Goal: Information Seeking & Learning: Compare options

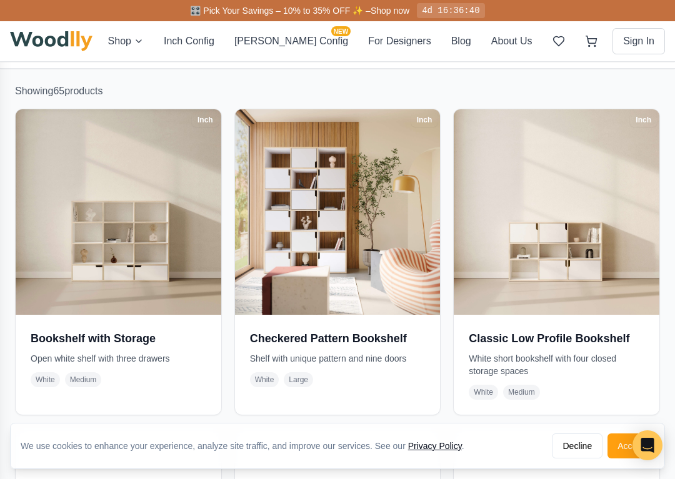
scroll to position [235, 0]
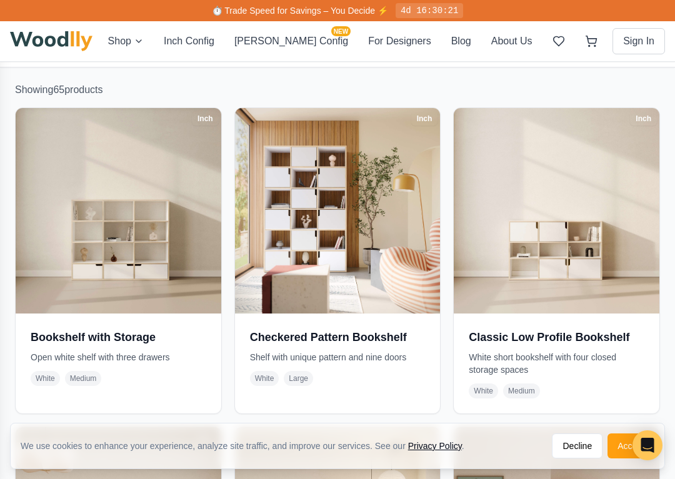
click at [344, 245] on img at bounding box center [338, 211] width 206 height 206
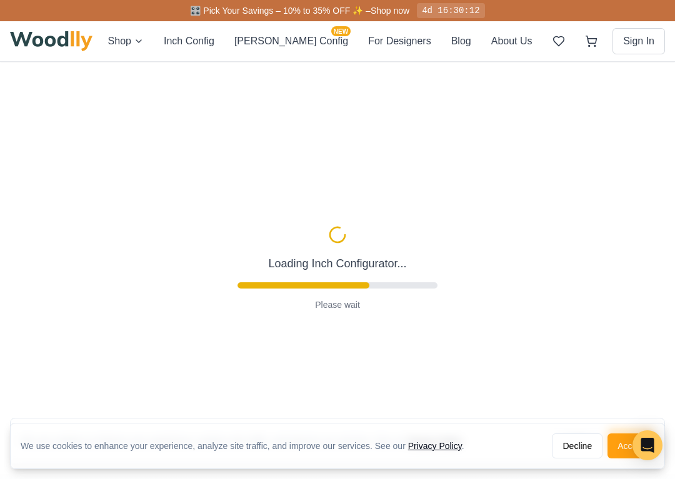
type input "50"
type input "6"
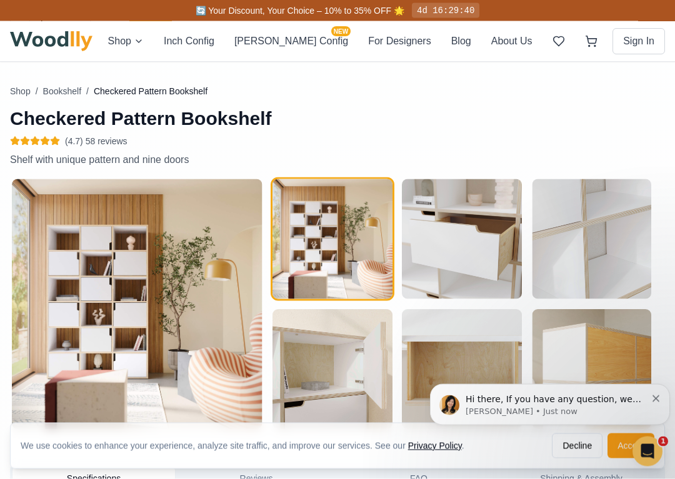
scroll to position [420, 0]
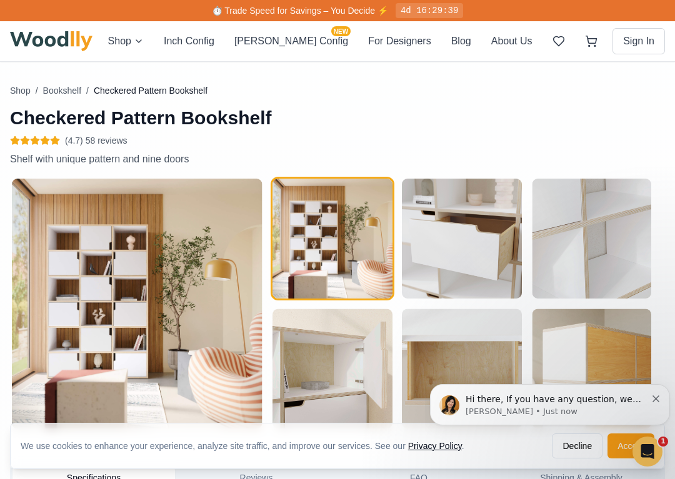
click at [472, 241] on img "button" at bounding box center [462, 239] width 120 height 120
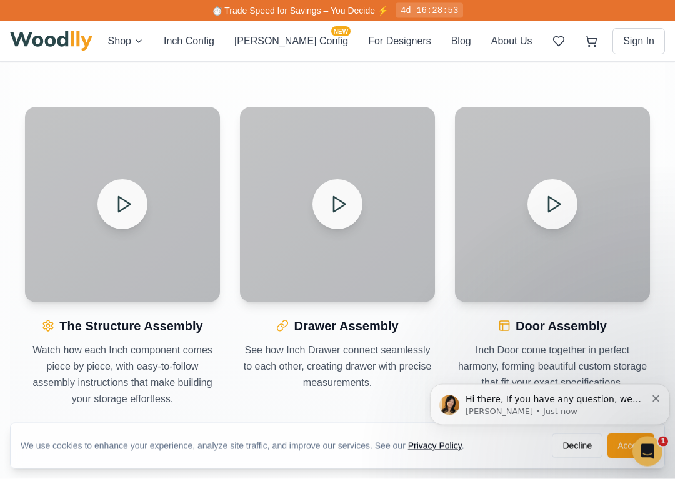
scroll to position [1206, 0]
click at [123, 203] on icon at bounding box center [124, 204] width 20 height 20
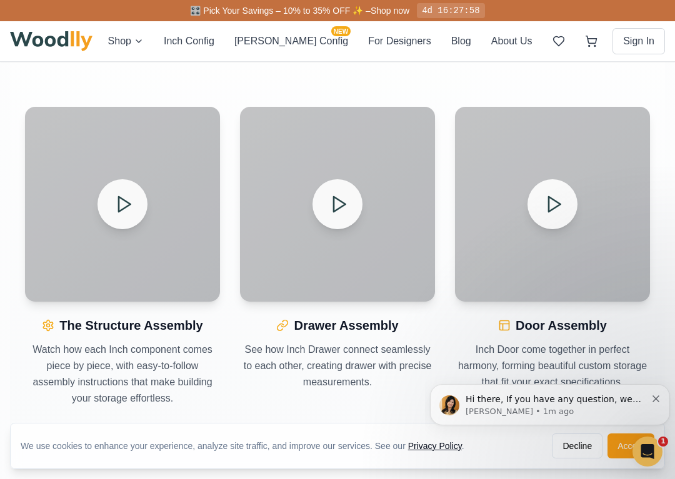
click at [336, 204] on icon at bounding box center [339, 204] width 20 height 20
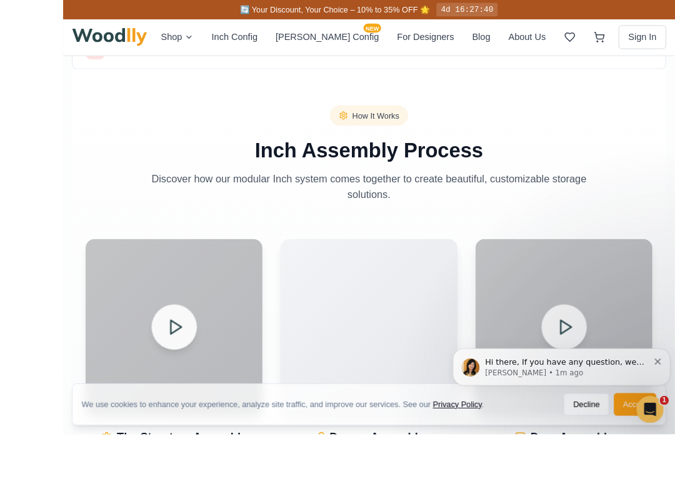
scroll to position [1191, 0]
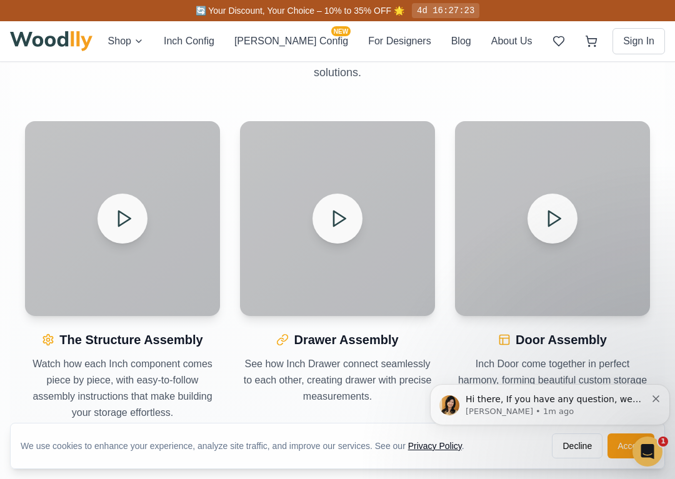
click at [559, 213] on icon at bounding box center [554, 219] width 20 height 20
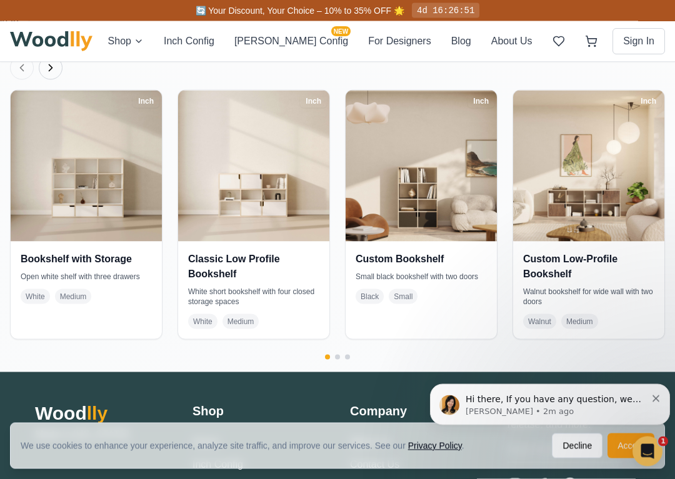
scroll to position [2020, 0]
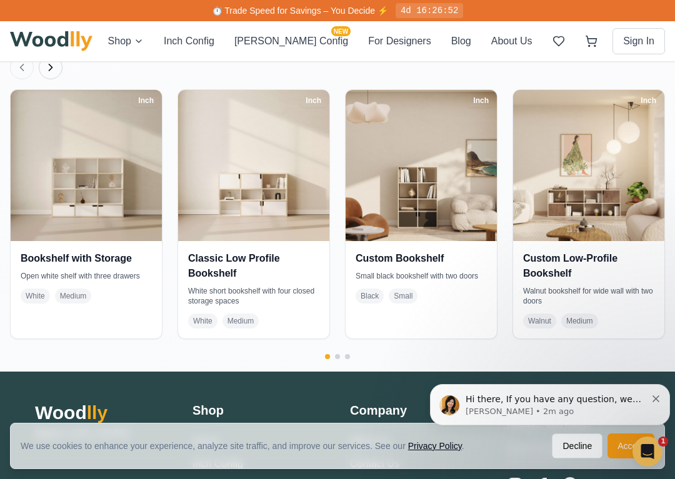
click at [273, 192] on img at bounding box center [253, 165] width 151 height 151
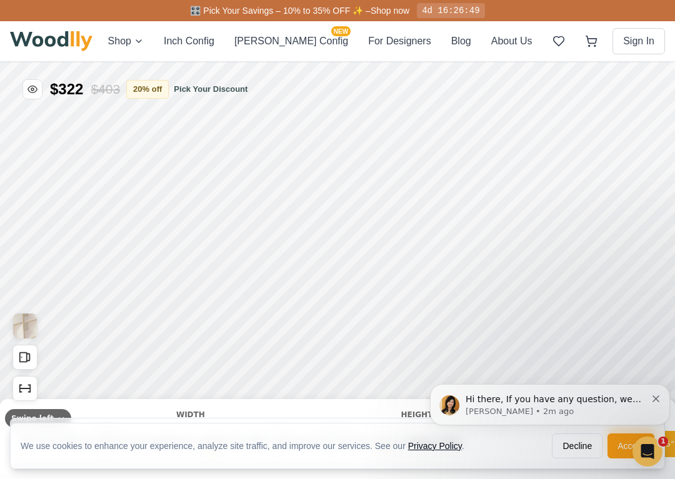
type input "54"
type input "3"
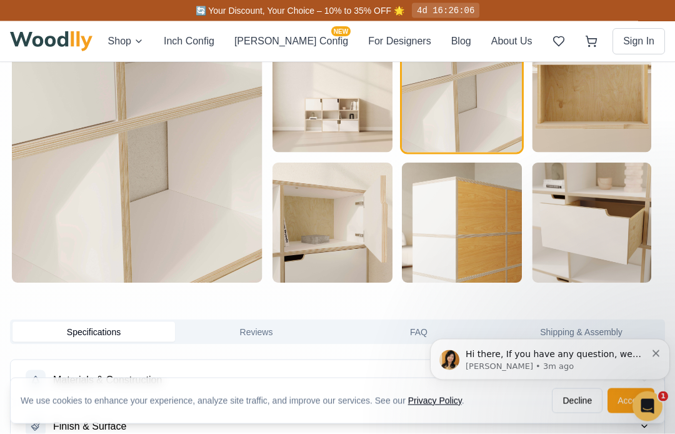
scroll to position [525, 0]
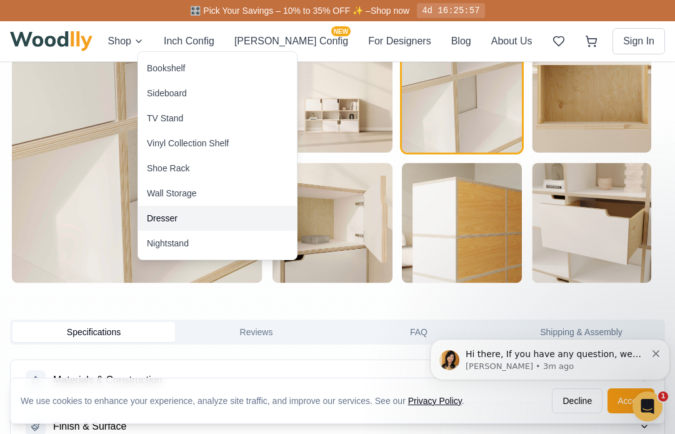
click at [166, 215] on div "Dresser" at bounding box center [162, 218] width 31 height 13
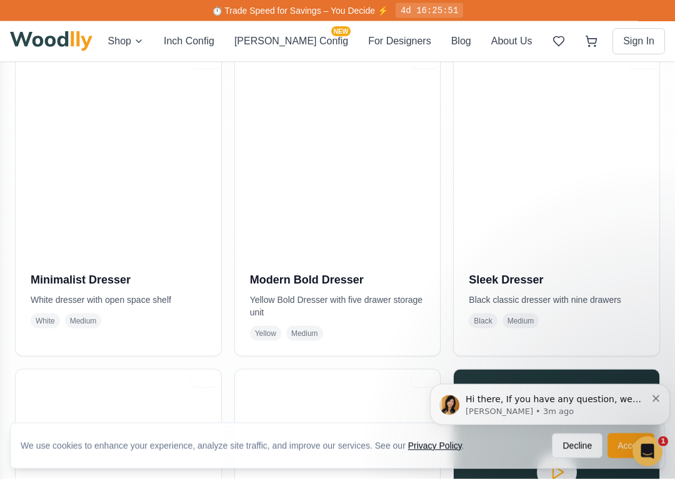
scroll to position [609, 0]
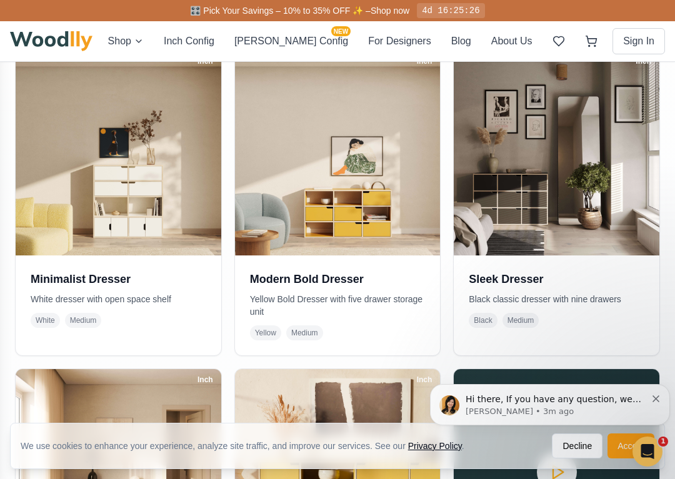
click at [141, 184] on img at bounding box center [119, 154] width 206 height 206
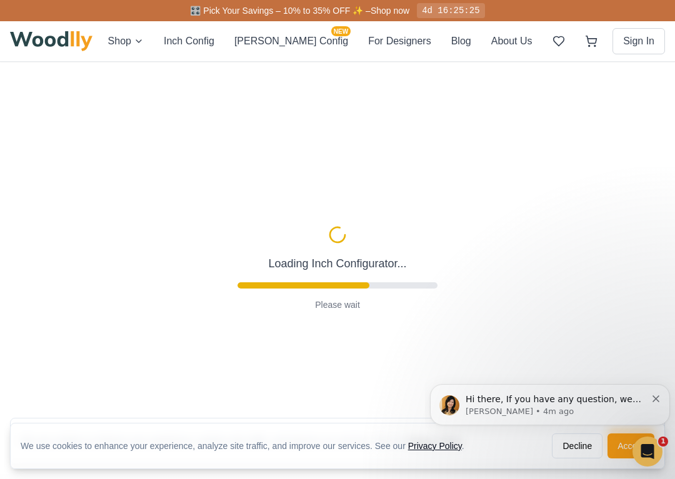
type input "40"
type input "4"
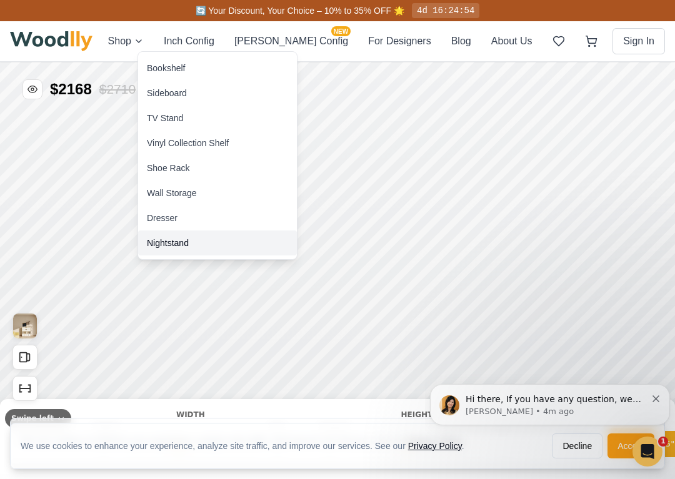
click at [165, 245] on div "Nightstand" at bounding box center [168, 243] width 42 height 13
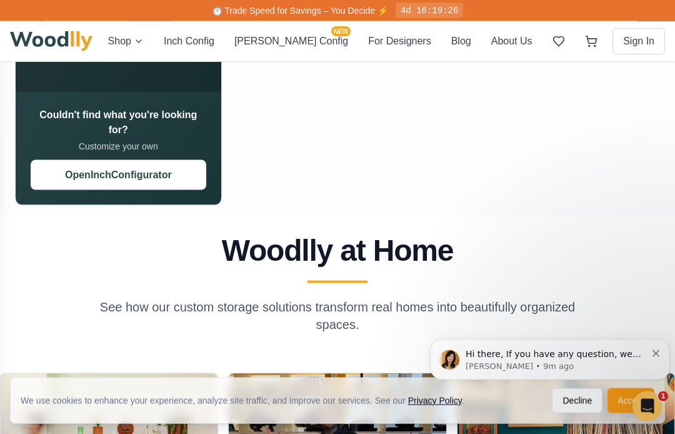
scroll to position [771, 0]
